Goal: Check status: Check status

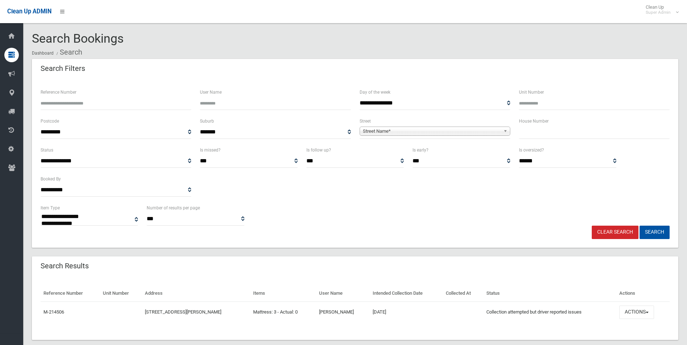
select select
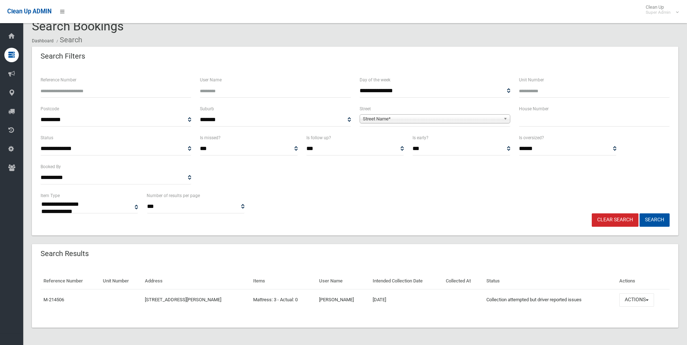
click at [391, 117] on span "Street Name*" at bounding box center [432, 119] width 138 height 9
type input "*******"
type input "**"
click at [639, 214] on button "Search" at bounding box center [654, 220] width 30 height 13
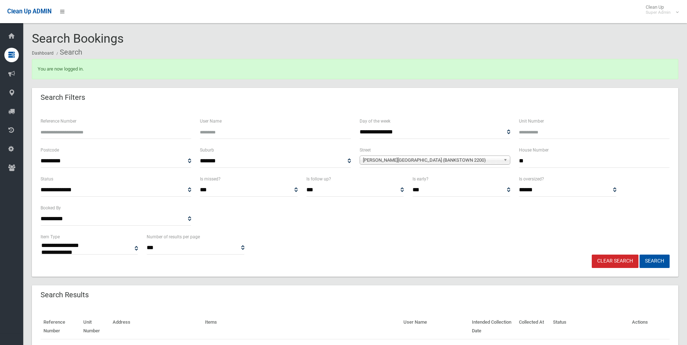
select select
click at [543, 164] on input "**" at bounding box center [594, 161] width 151 height 13
click at [639, 255] on button "Search" at bounding box center [654, 261] width 30 height 13
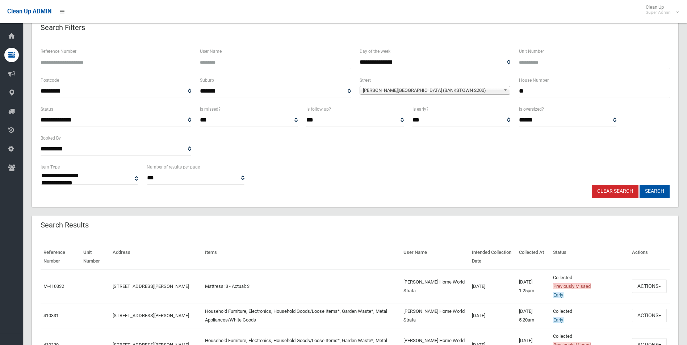
scroll to position [145, 0]
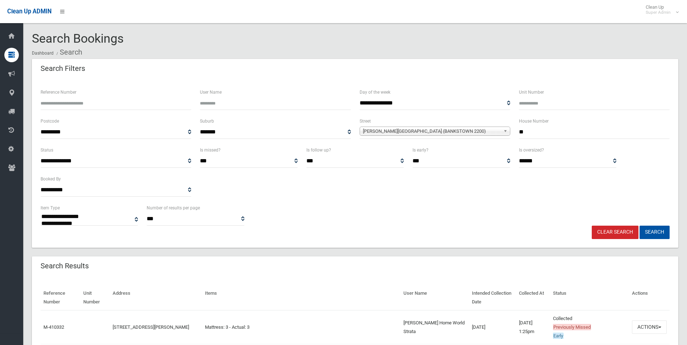
select select
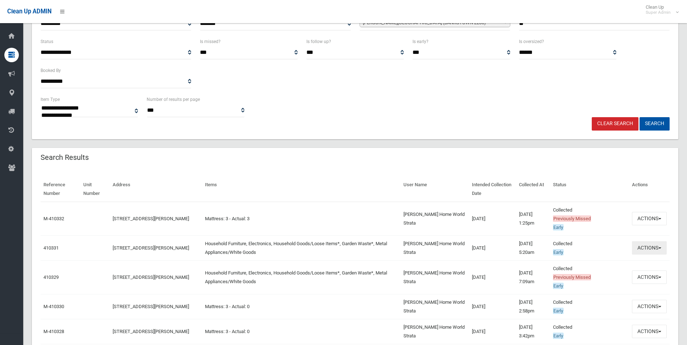
click at [642, 247] on button "Actions" at bounding box center [649, 248] width 35 height 13
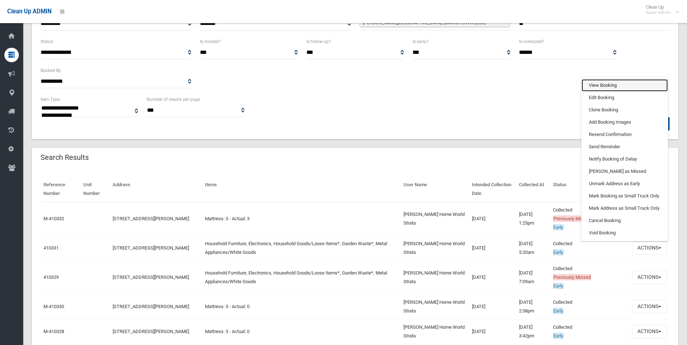
drag, startPoint x: 601, startPoint y: 81, endPoint x: 581, endPoint y: 118, distance: 41.5
click at [601, 81] on link "View Booking" at bounding box center [625, 85] width 86 height 12
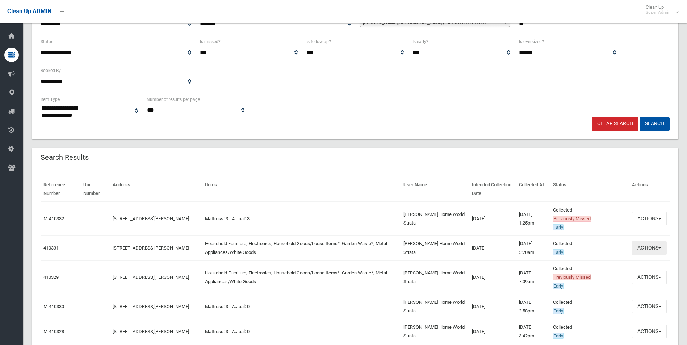
click at [647, 246] on button "Actions" at bounding box center [649, 248] width 35 height 13
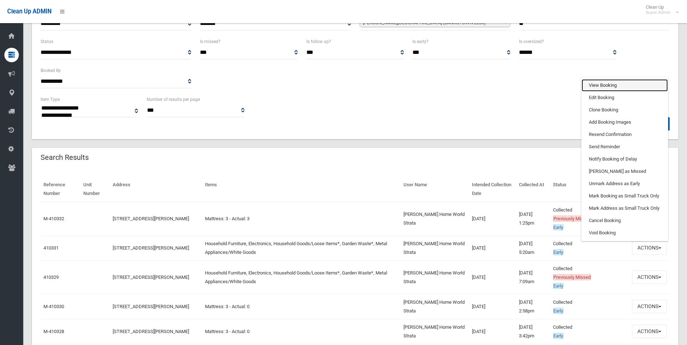
click at [601, 87] on link "View Booking" at bounding box center [625, 85] width 86 height 12
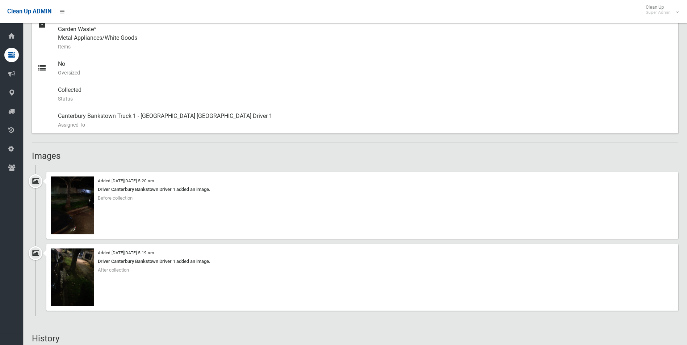
scroll to position [362, 0]
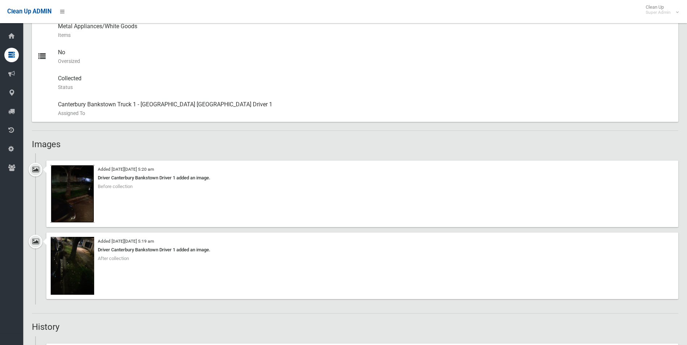
click at [87, 206] on img at bounding box center [72, 194] width 43 height 58
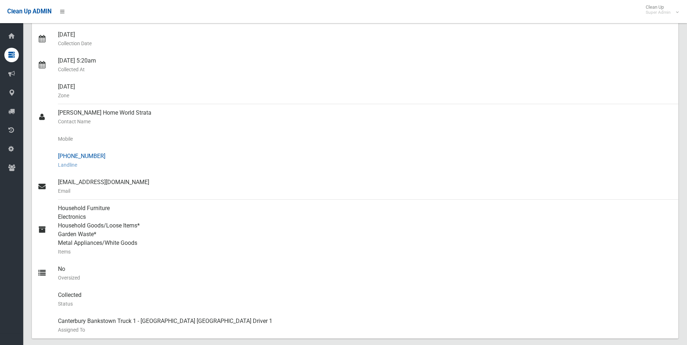
scroll to position [253, 0]
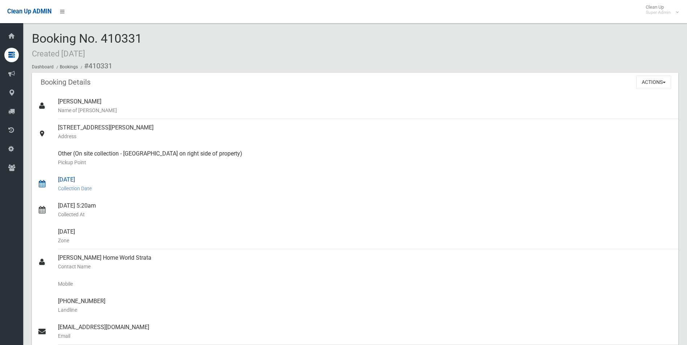
click at [147, 176] on div "15/09/2025 Collection Date" at bounding box center [365, 184] width 614 height 26
click at [648, 82] on button "Actions" at bounding box center [653, 82] width 35 height 13
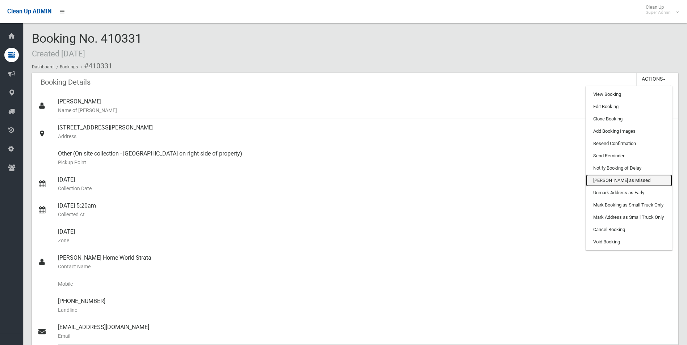
click at [609, 179] on link "[PERSON_NAME] as Missed" at bounding box center [629, 181] width 86 height 12
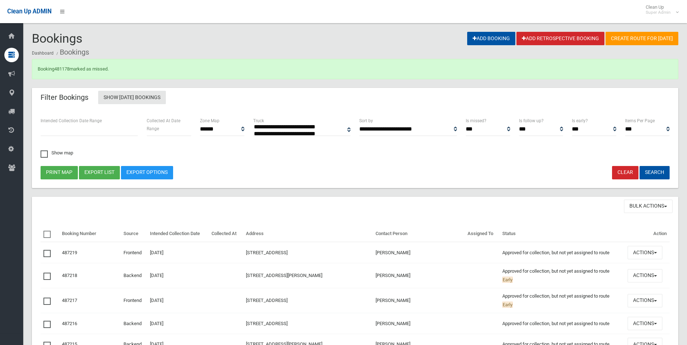
select select
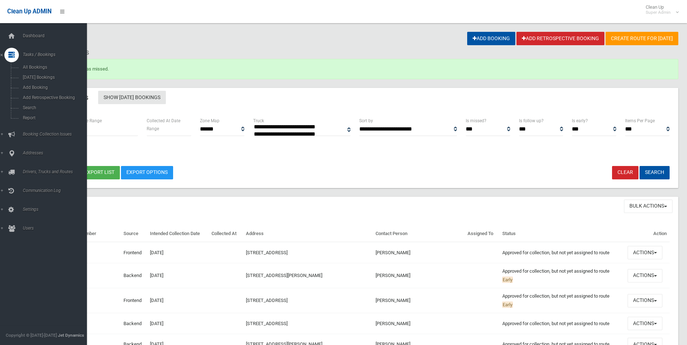
click at [39, 54] on span "Tasks / Bookings" at bounding box center [57, 54] width 72 height 5
click at [30, 107] on span "Search" at bounding box center [54, 107] width 66 height 5
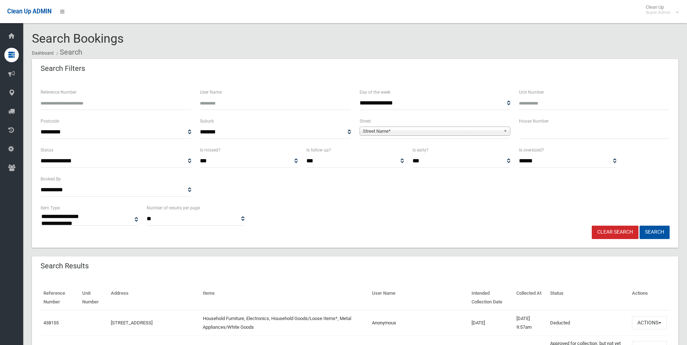
select select
click at [436, 129] on span "Street Name*" at bounding box center [432, 131] width 138 height 9
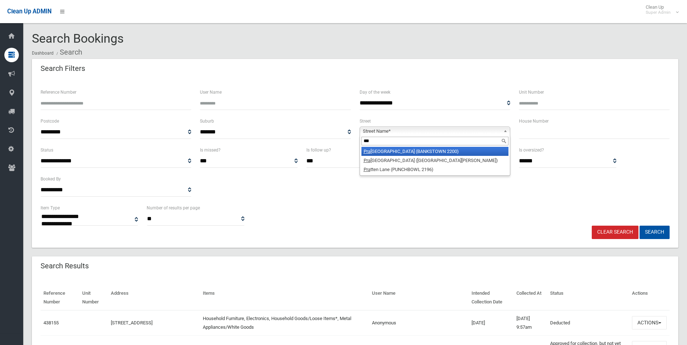
type input "***"
click at [433, 155] on li "Pra irie Vale Road (BANKSTOWN 2200)" at bounding box center [434, 151] width 147 height 9
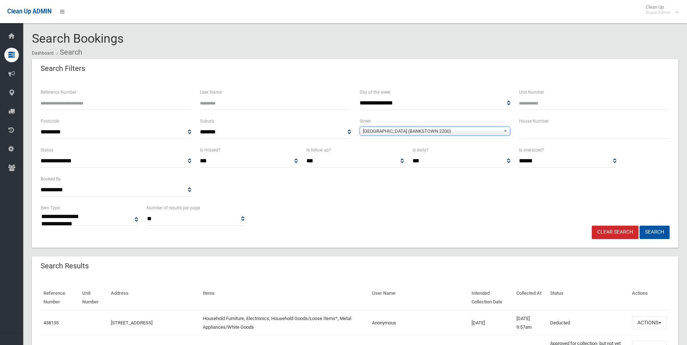
click at [545, 133] on input "text" at bounding box center [594, 132] width 151 height 13
type input "**"
click at [639, 226] on button "Search" at bounding box center [654, 232] width 30 height 13
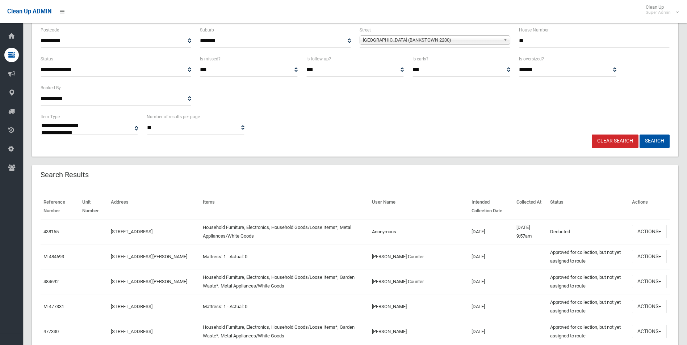
scroll to position [109, 0]
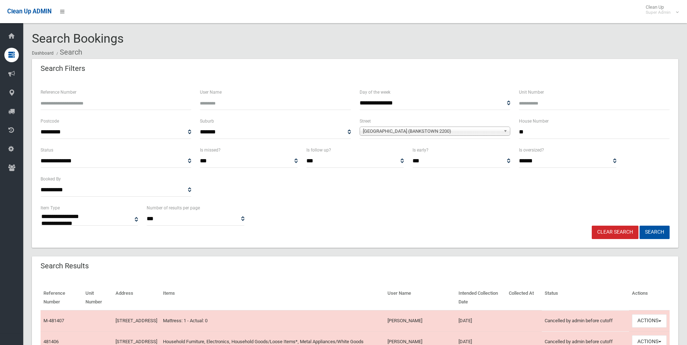
select select
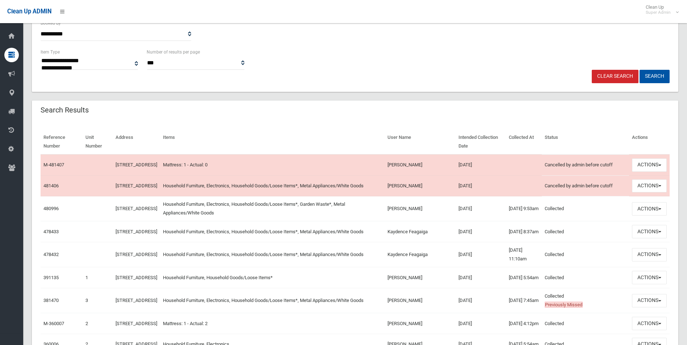
scroll to position [145, 0]
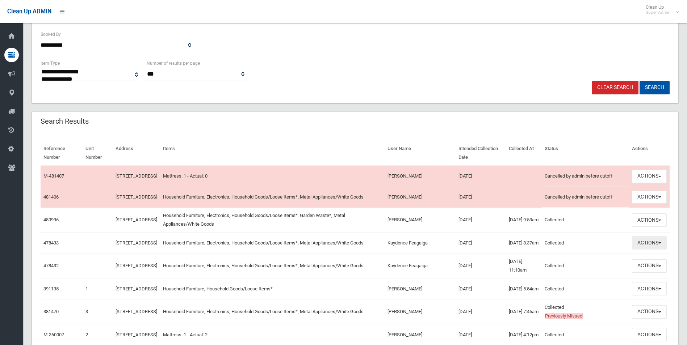
click at [641, 250] on button "Actions" at bounding box center [649, 242] width 35 height 13
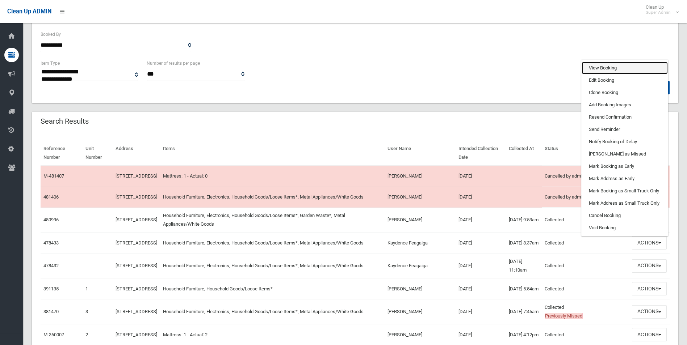
click at [607, 74] on link "View Booking" at bounding box center [625, 68] width 86 height 12
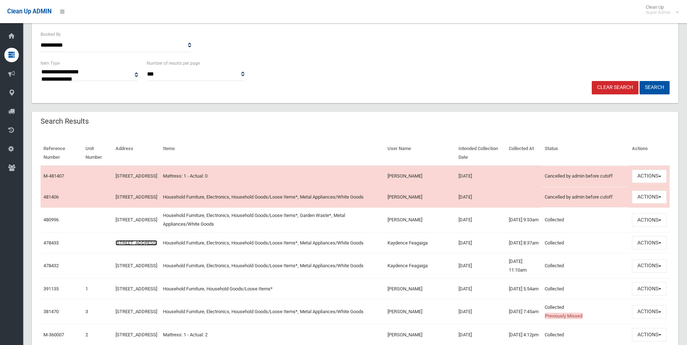
click at [120, 246] on link "14 Prairie Vale Road, BANKSTOWN NSW 2200" at bounding box center [137, 242] width 42 height 5
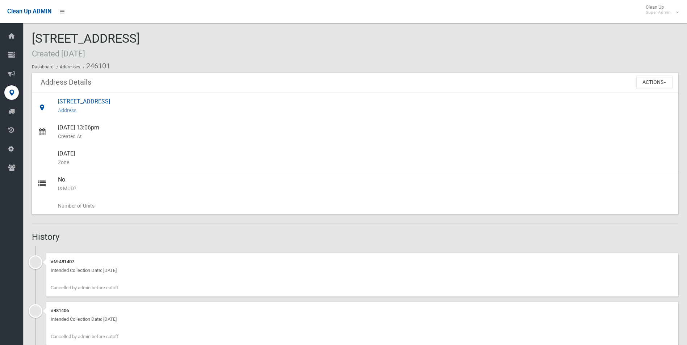
drag, startPoint x: 58, startPoint y: 99, endPoint x: 177, endPoint y: 100, distance: 118.8
click at [177, 100] on div "[STREET_ADDRESS] Address" at bounding box center [365, 106] width 614 height 26
drag, startPoint x: 177, startPoint y: 100, endPoint x: 171, endPoint y: 100, distance: 6.5
copy div "[STREET_ADDRESS]"
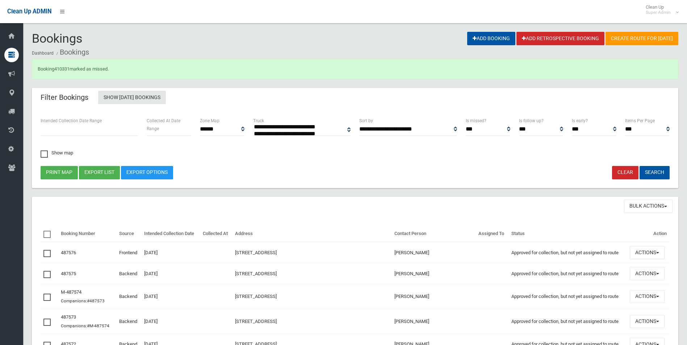
select select
